Goal: Browse casually

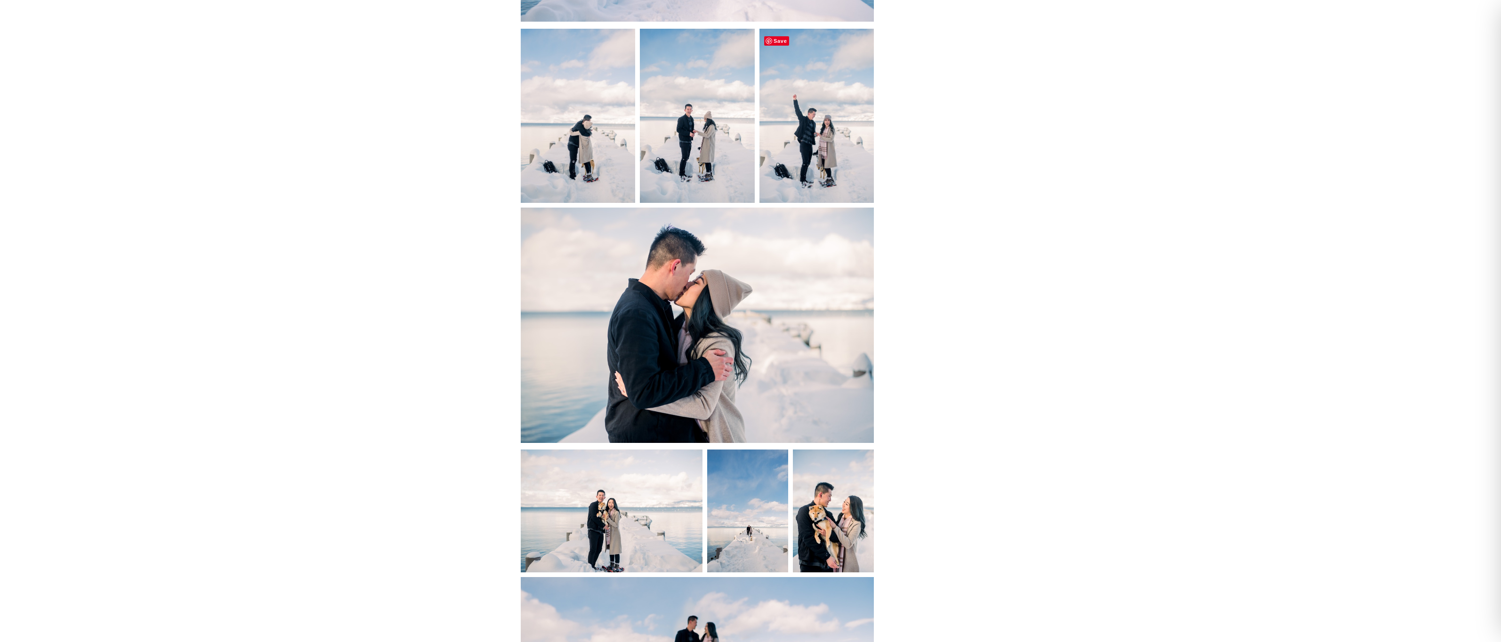
scroll to position [973, 0]
click at [622, 501] on img at bounding box center [612, 509] width 182 height 125
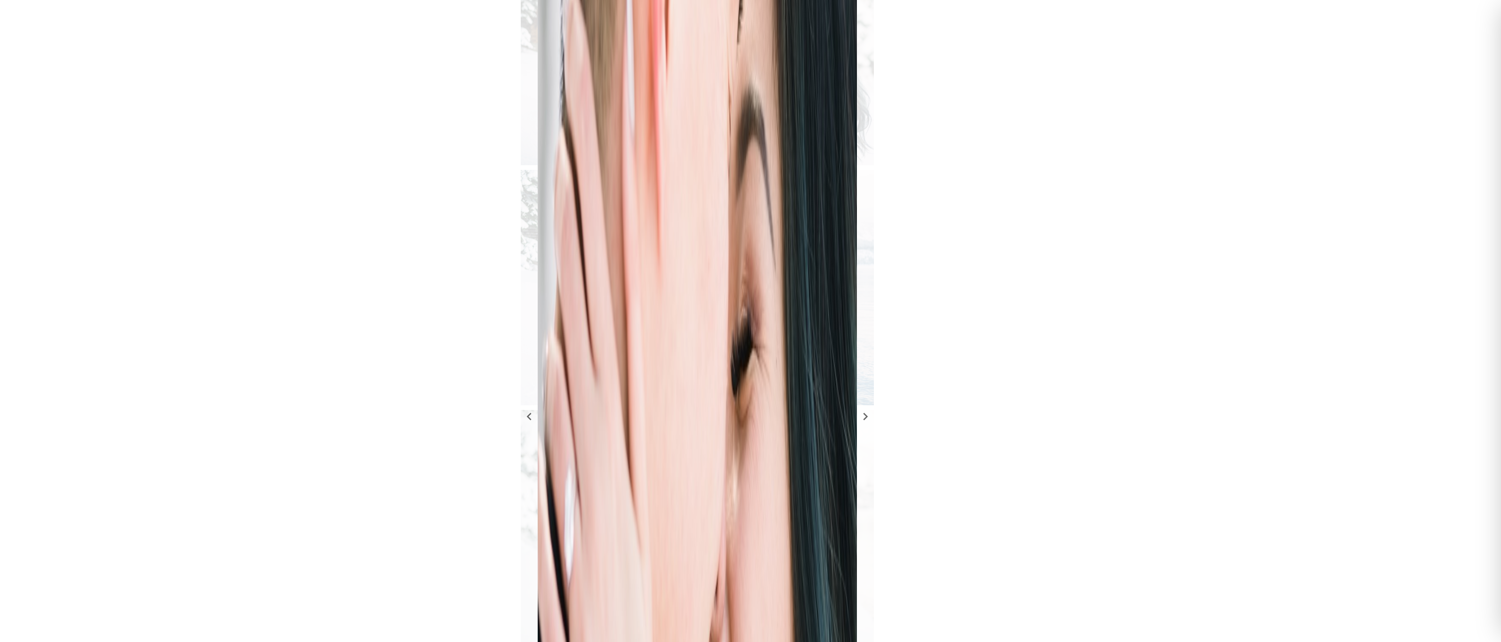
scroll to position [2385, 0]
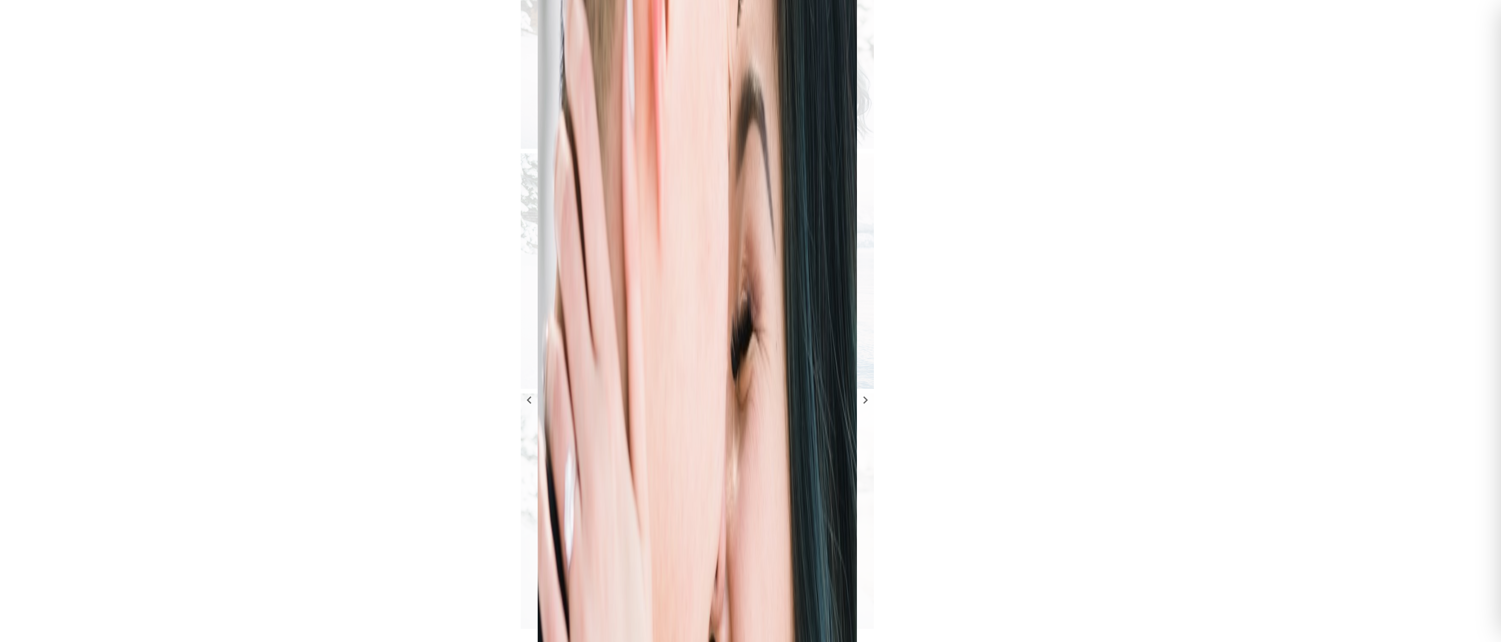
click at [375, 371] on div "welcome Hey there friend! As a 10 year experienced photographer in the [GEOGRAP…" at bounding box center [750, 400] width 1501 height 5418
click at [528, 393] on icon at bounding box center [529, 400] width 15 height 15
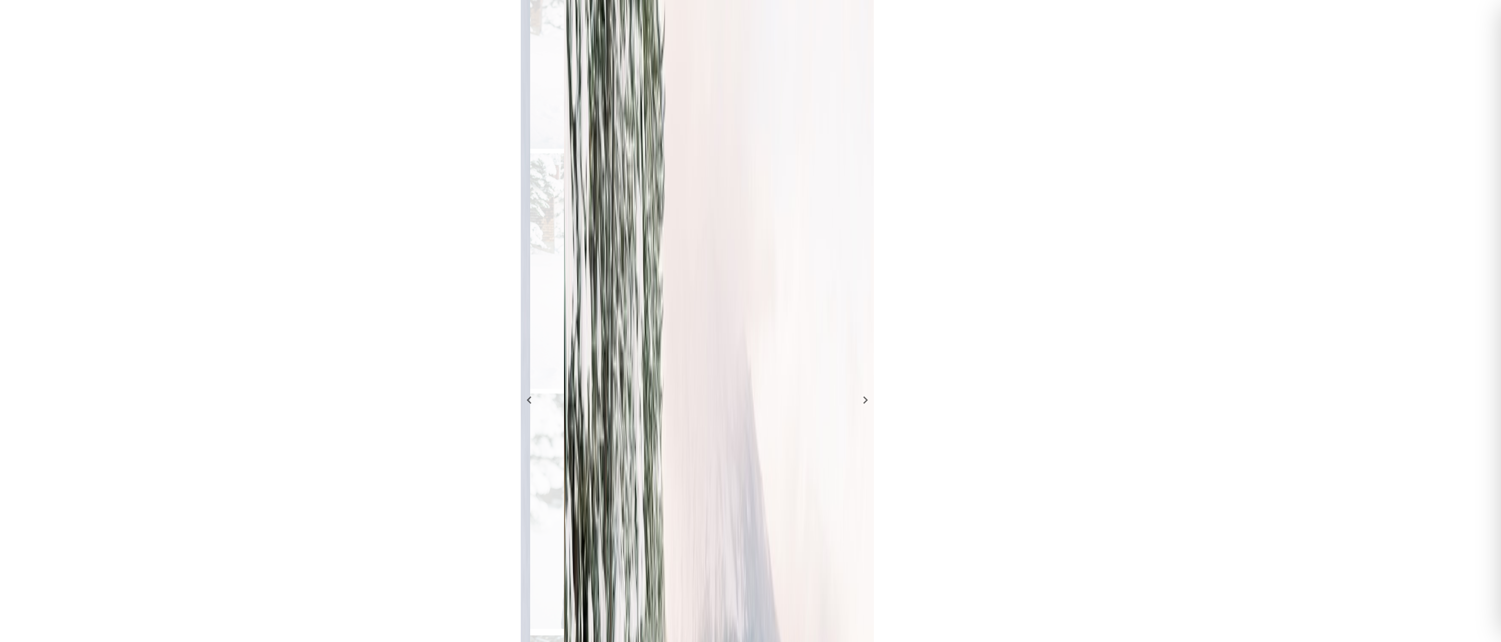
scroll to position [0, 6002]
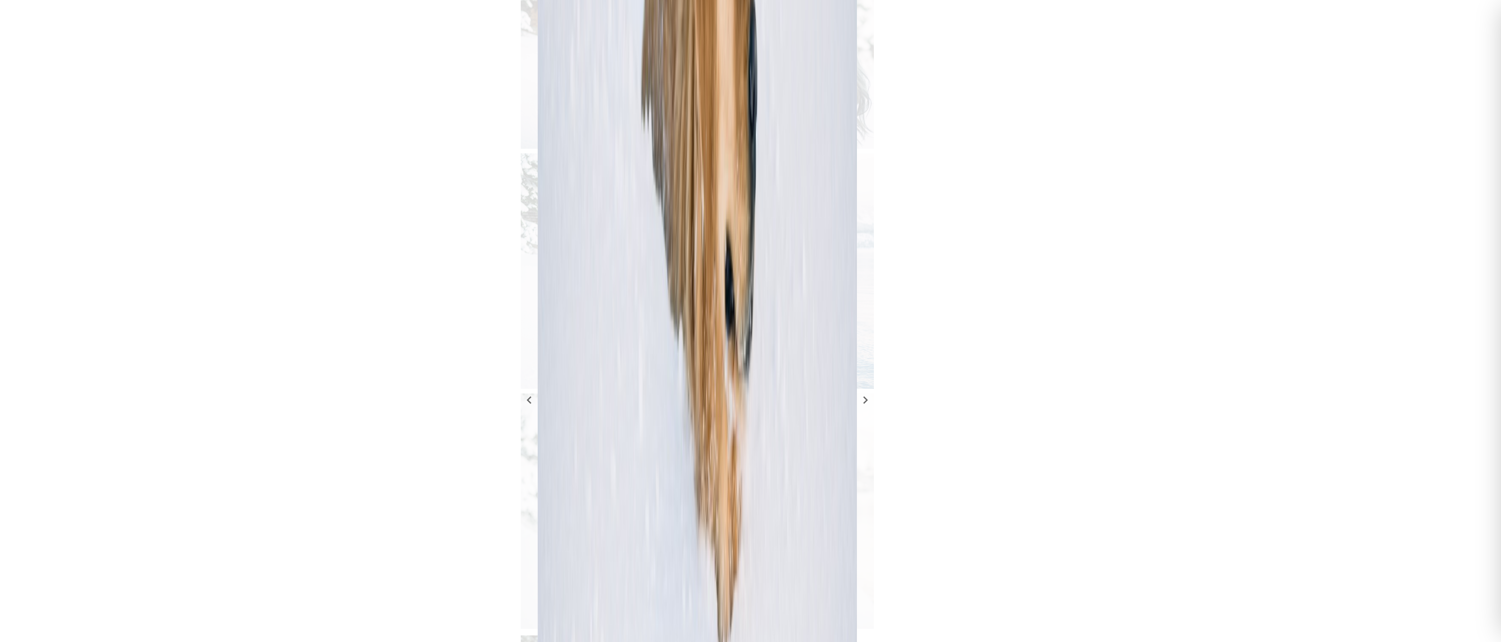
click at [383, 352] on div "welcome Hey there friend! As a 10 year experienced photographer in the [GEOGRAP…" at bounding box center [750, 377] width 1501 height 5372
click at [1370, 174] on div "welcome Hey there friend! As a 10 year experienced photographer in the [GEOGRAP…" at bounding box center [750, 377] width 1501 height 5372
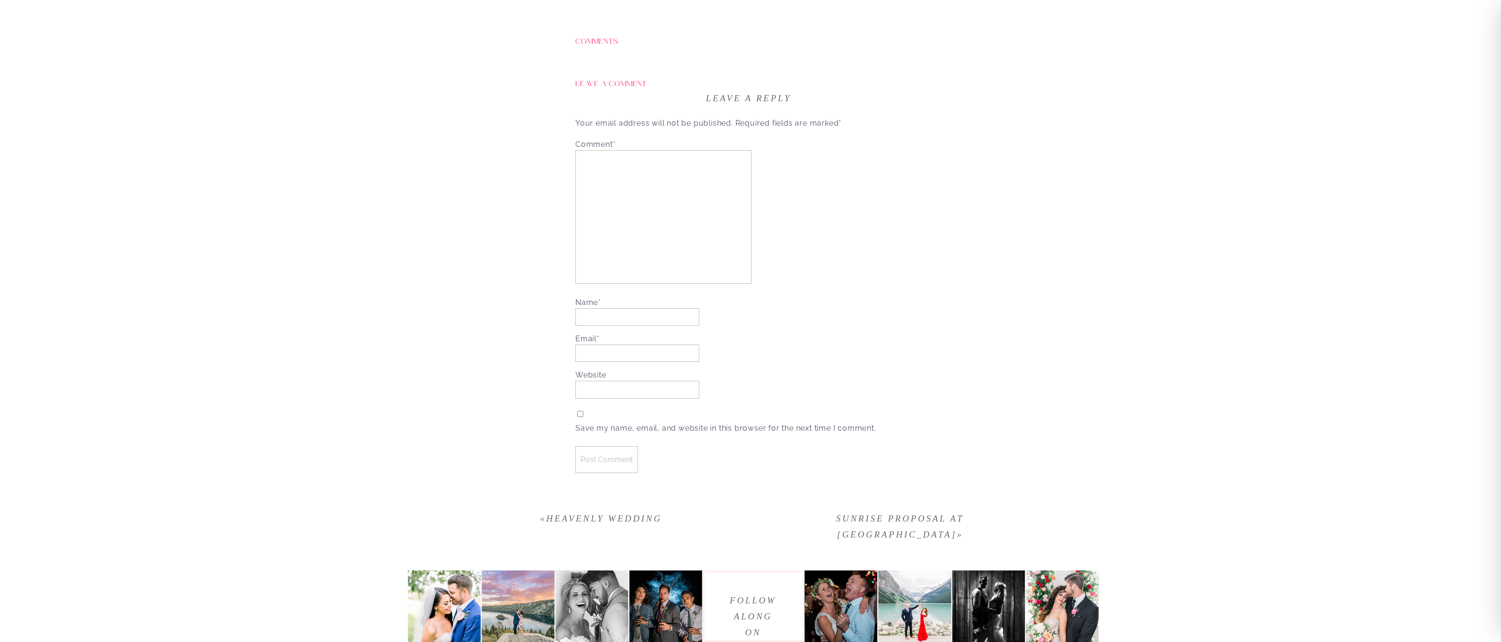
scroll to position [4956, 0]
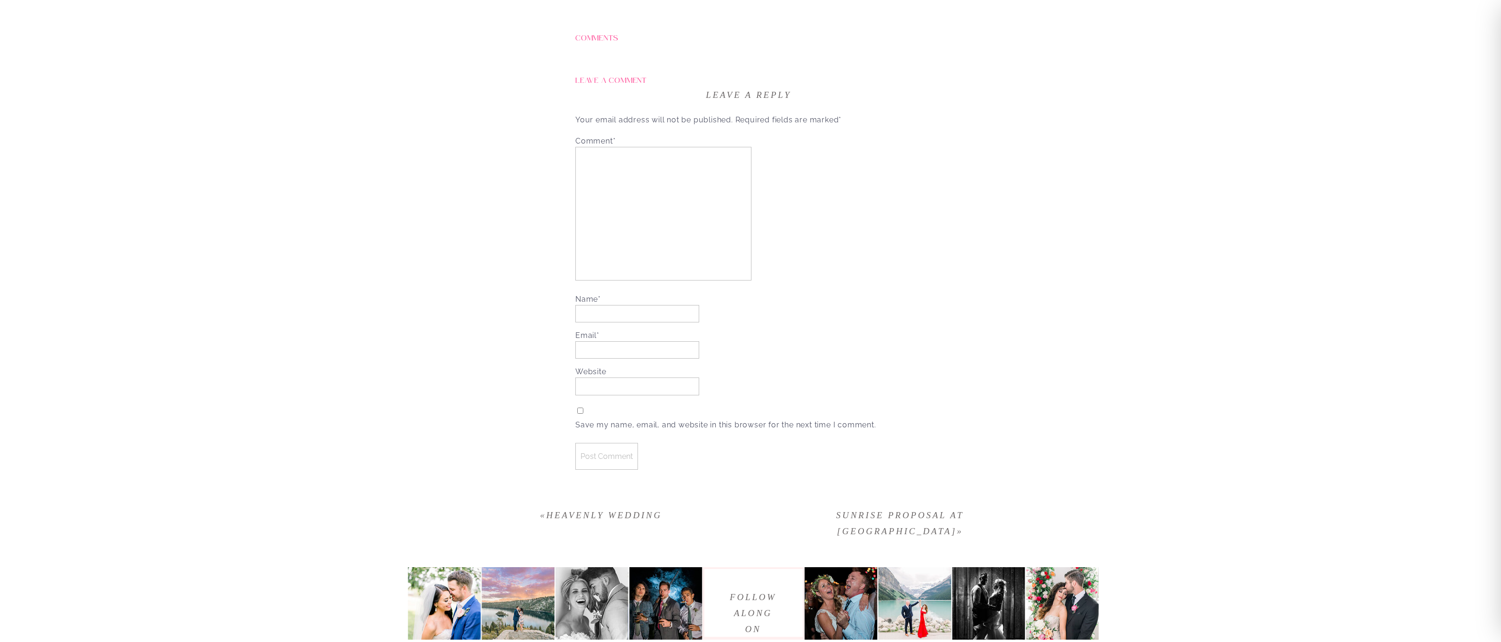
click at [562, 608] on div at bounding box center [753, 603] width 1631 height 72
click at [475, 603] on div at bounding box center [753, 603] width 1631 height 72
click at [429, 603] on div at bounding box center [753, 603] width 1631 height 72
